Goal: Task Accomplishment & Management: Manage account settings

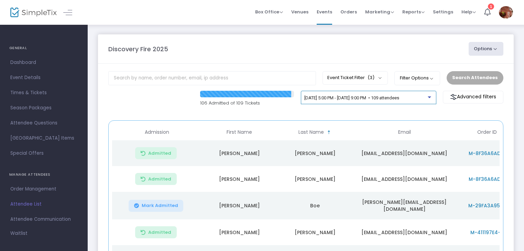
click at [399, 95] on span "6/12/2025 @ 5:00 PM - 6/12/2025 @ 9:00 PM • 109 attendees" at bounding box center [351, 97] width 95 height 5
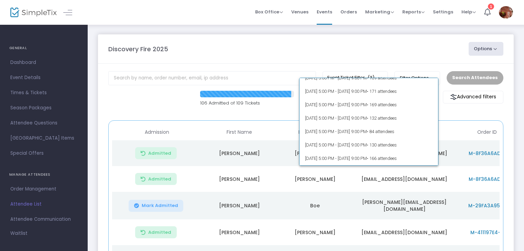
scroll to position [140, 0]
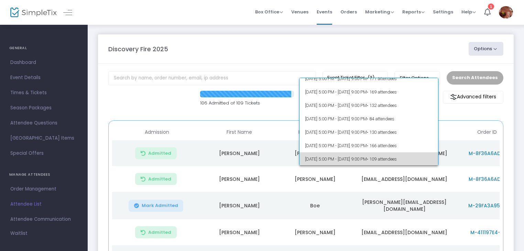
click at [397, 157] on span "• 109 attendees" at bounding box center [382, 158] width 30 height 5
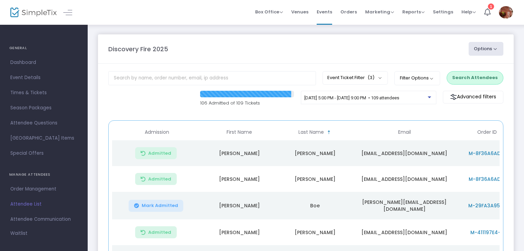
scroll to position [181, 0]
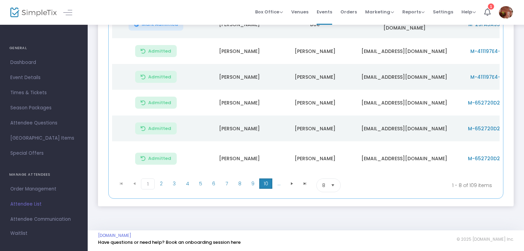
click at [264, 181] on span "10" at bounding box center [265, 183] width 13 height 10
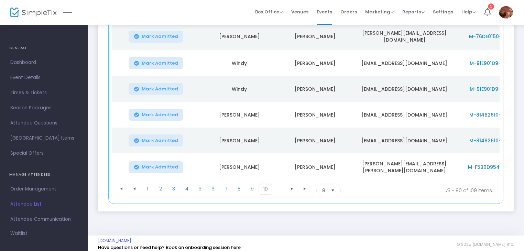
scroll to position [0, 0]
